Goal: Task Accomplishment & Management: Complete application form

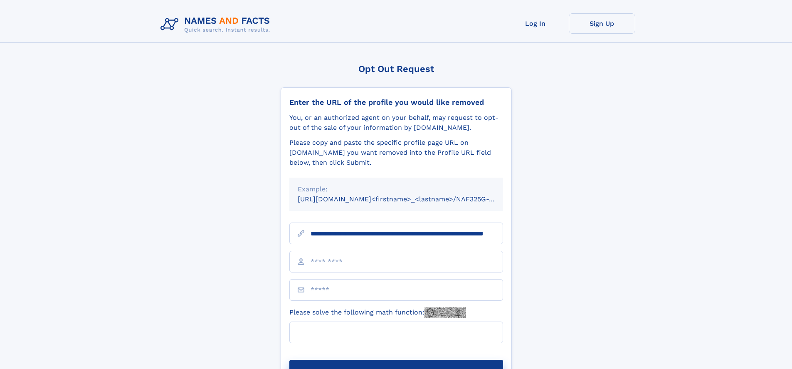
scroll to position [0, 78]
type input "**********"
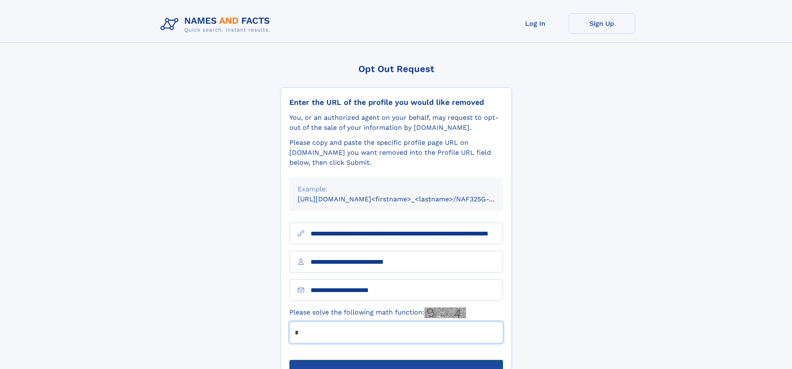
type input "*"
click at [396, 359] on button "Submit Opt Out Request" at bounding box center [396, 372] width 214 height 27
